Goal: Transaction & Acquisition: Purchase product/service

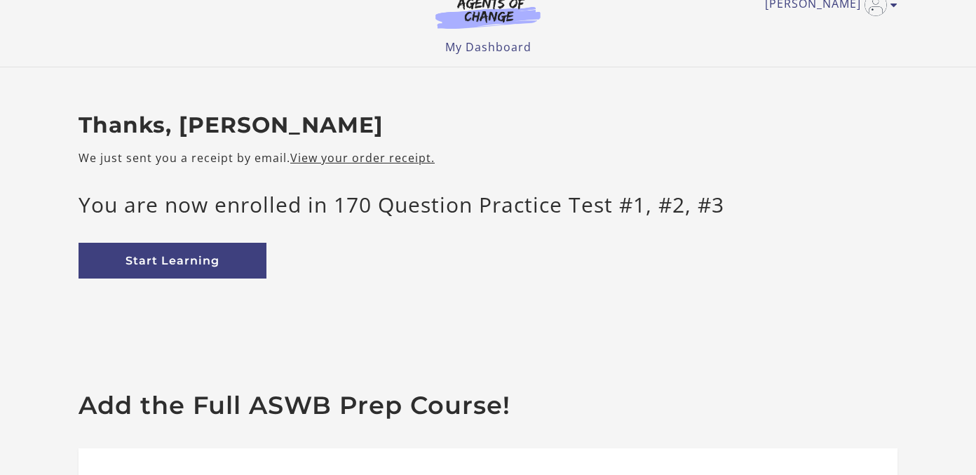
scroll to position [15, 0]
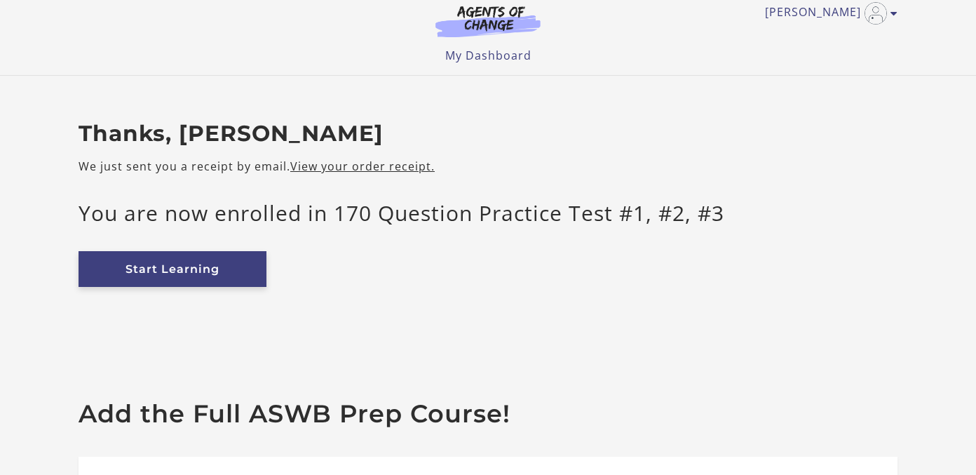
click at [165, 270] on link "Start Learning" at bounding box center [173, 269] width 188 height 36
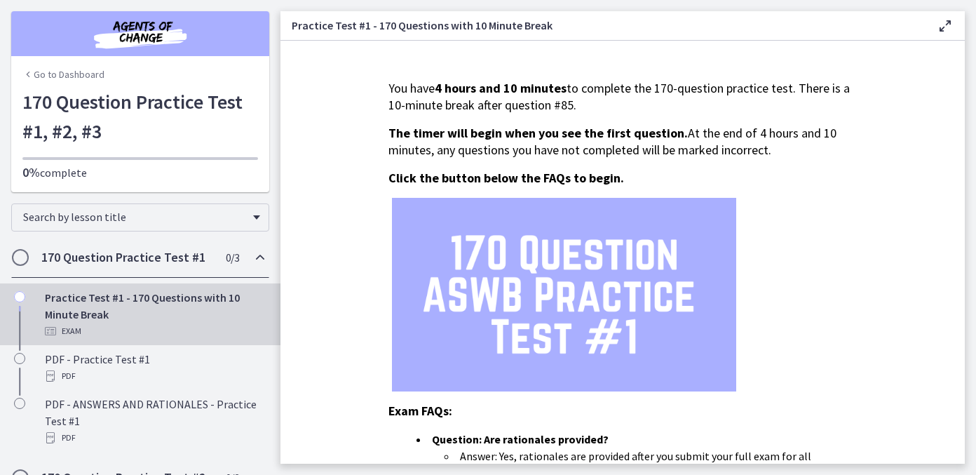
drag, startPoint x: 494, startPoint y: 108, endPoint x: 604, endPoint y: 111, distance: 110.1
click at [604, 111] on p "You have 4 hours and 10 minutes to complete the 170-question practice test. The…" at bounding box center [623, 97] width 468 height 34
drag, startPoint x: 470, startPoint y: 134, endPoint x: 631, endPoint y: 139, distance: 161.4
click at [631, 139] on span "The timer will begin when you see the first question." at bounding box center [538, 133] width 299 height 16
drag, startPoint x: 470, startPoint y: 151, endPoint x: 731, endPoint y: 150, distance: 260.9
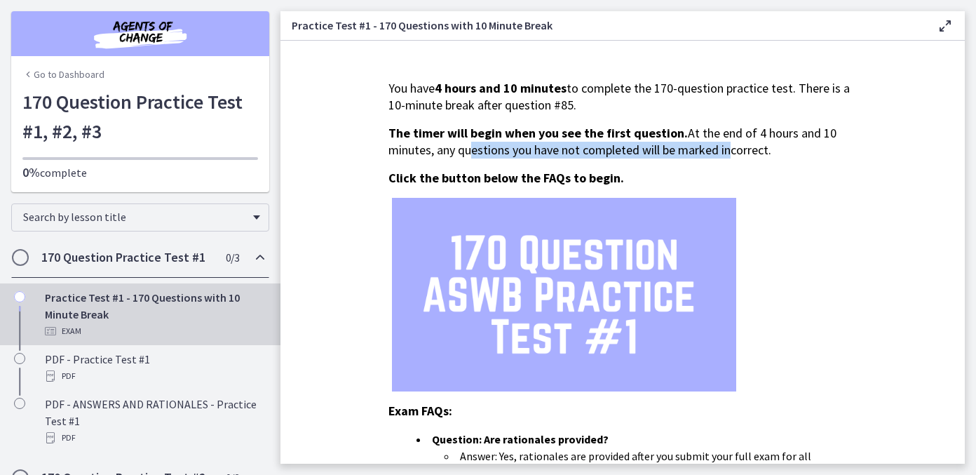
click at [731, 150] on span "At the end of 4 hours and 10 minutes, any questions you have not completed will…" at bounding box center [613, 141] width 448 height 33
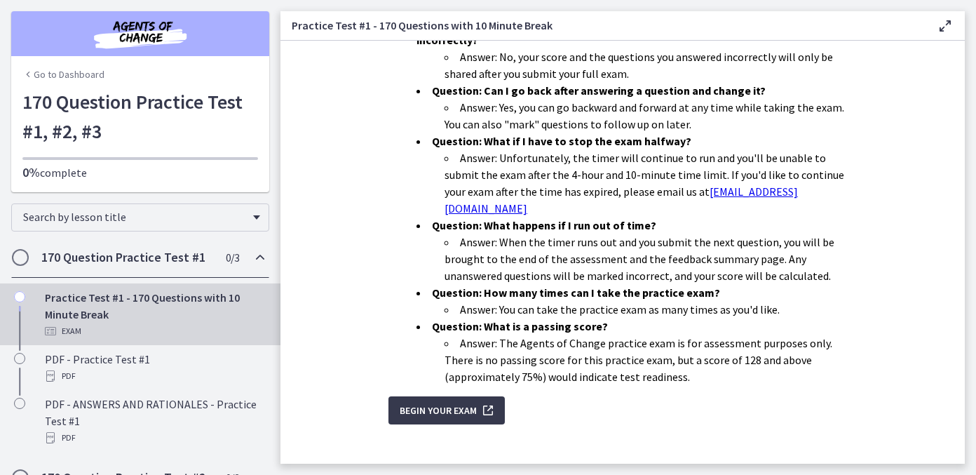
scroll to position [468, 0]
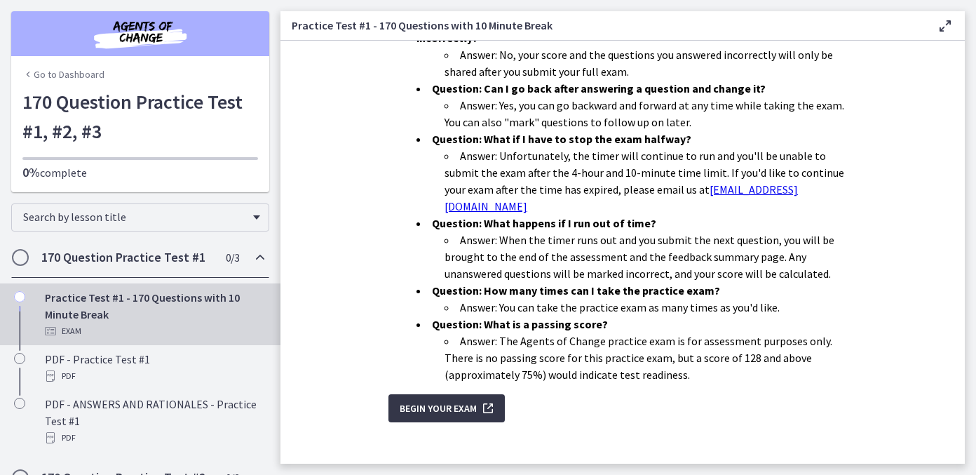
click at [450, 400] on span "Begin Your Exam" at bounding box center [438, 408] width 77 height 17
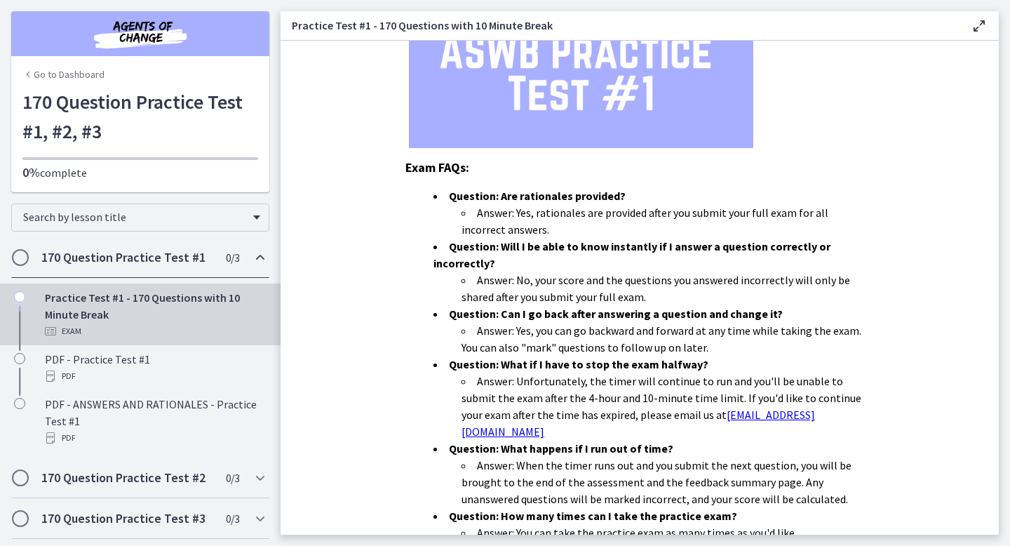
scroll to position [251, 0]
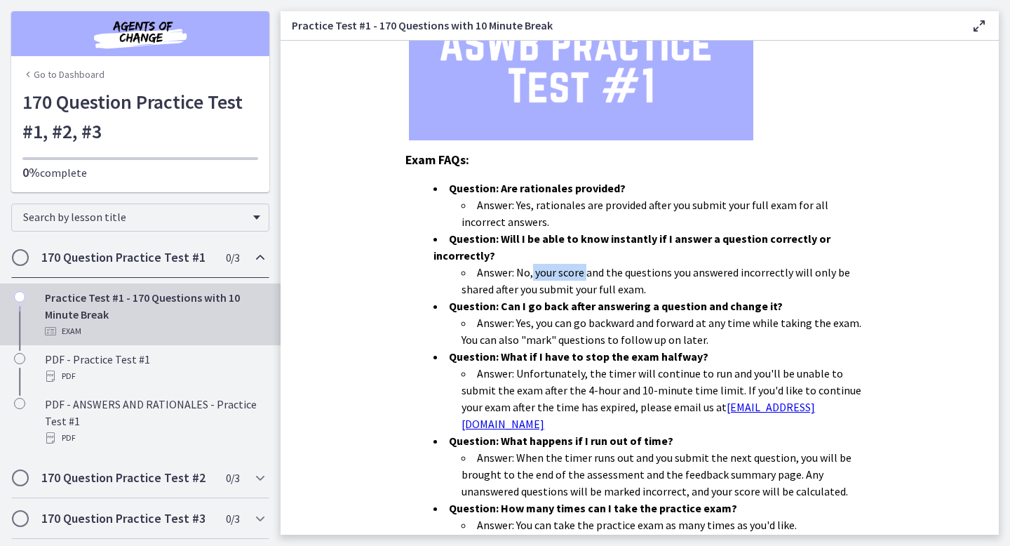
drag, startPoint x: 532, startPoint y: 276, endPoint x: 584, endPoint y: 276, distance: 52.6
click at [584, 276] on li "Answer: No, your score and the questions you answered incorrectly will only be …" at bounding box center [667, 281] width 412 height 34
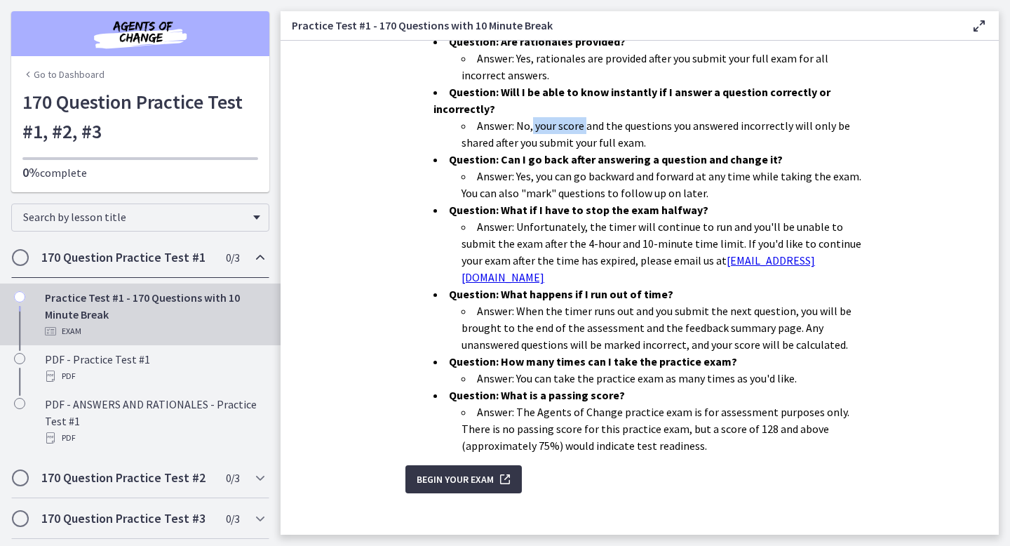
click at [456, 471] on span "Begin Your Exam" at bounding box center [455, 479] width 77 height 17
